Goal: Task Accomplishment & Management: Use online tool/utility

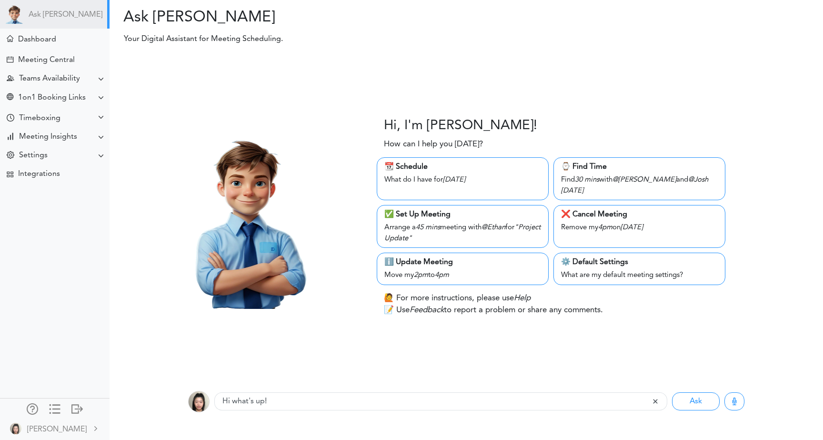
click at [45, 50] on div "Meeting Central" at bounding box center [55, 59] width 106 height 20
click at [49, 53] on div "Meeting Central" at bounding box center [55, 59] width 106 height 20
click at [53, 57] on div "Meeting Central" at bounding box center [46, 60] width 57 height 9
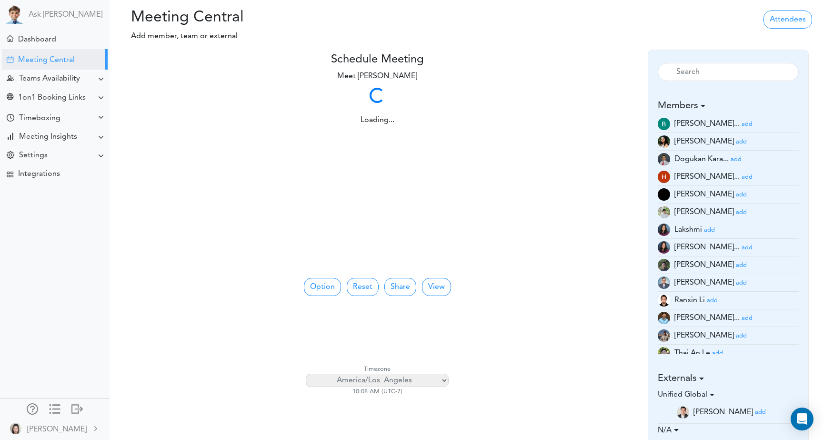
click at [742, 128] on link "add" at bounding box center [747, 124] width 11 height 8
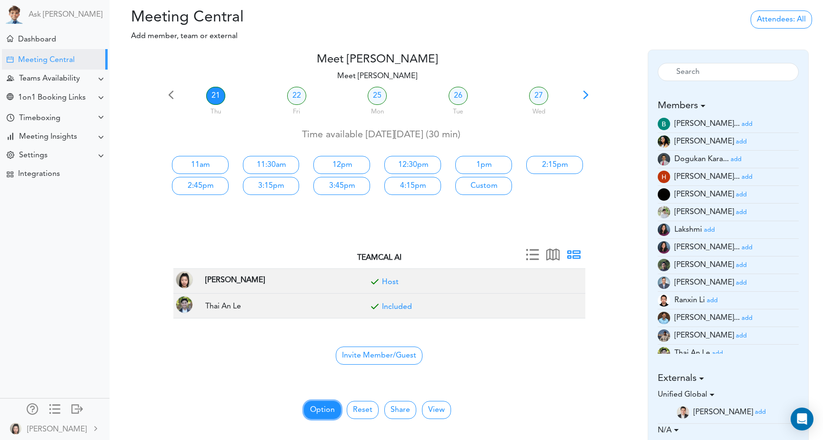
click at [325, 412] on button "Option" at bounding box center [322, 410] width 37 height 18
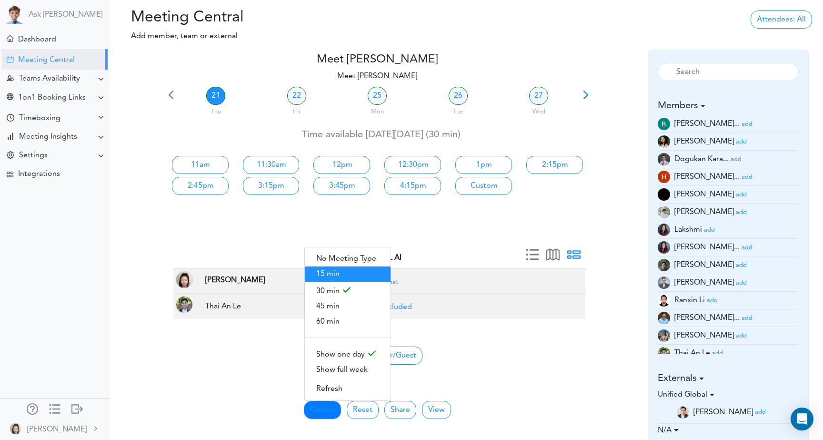
click at [363, 276] on span "15 min" at bounding box center [348, 273] width 86 height 15
